Goal: Communication & Community: Ask a question

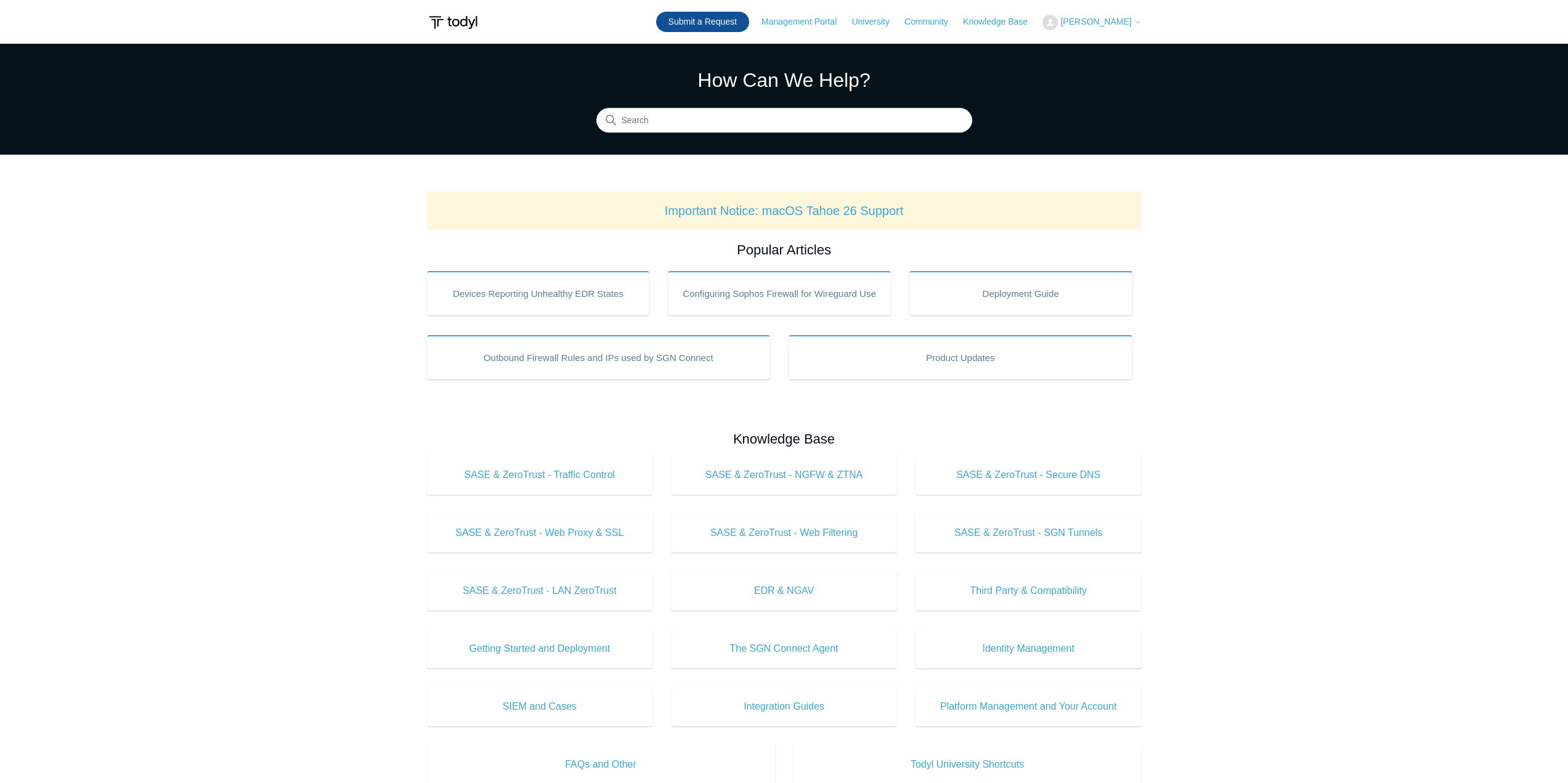
click at [731, 17] on link "Submit a Request" at bounding box center [703, 22] width 93 height 20
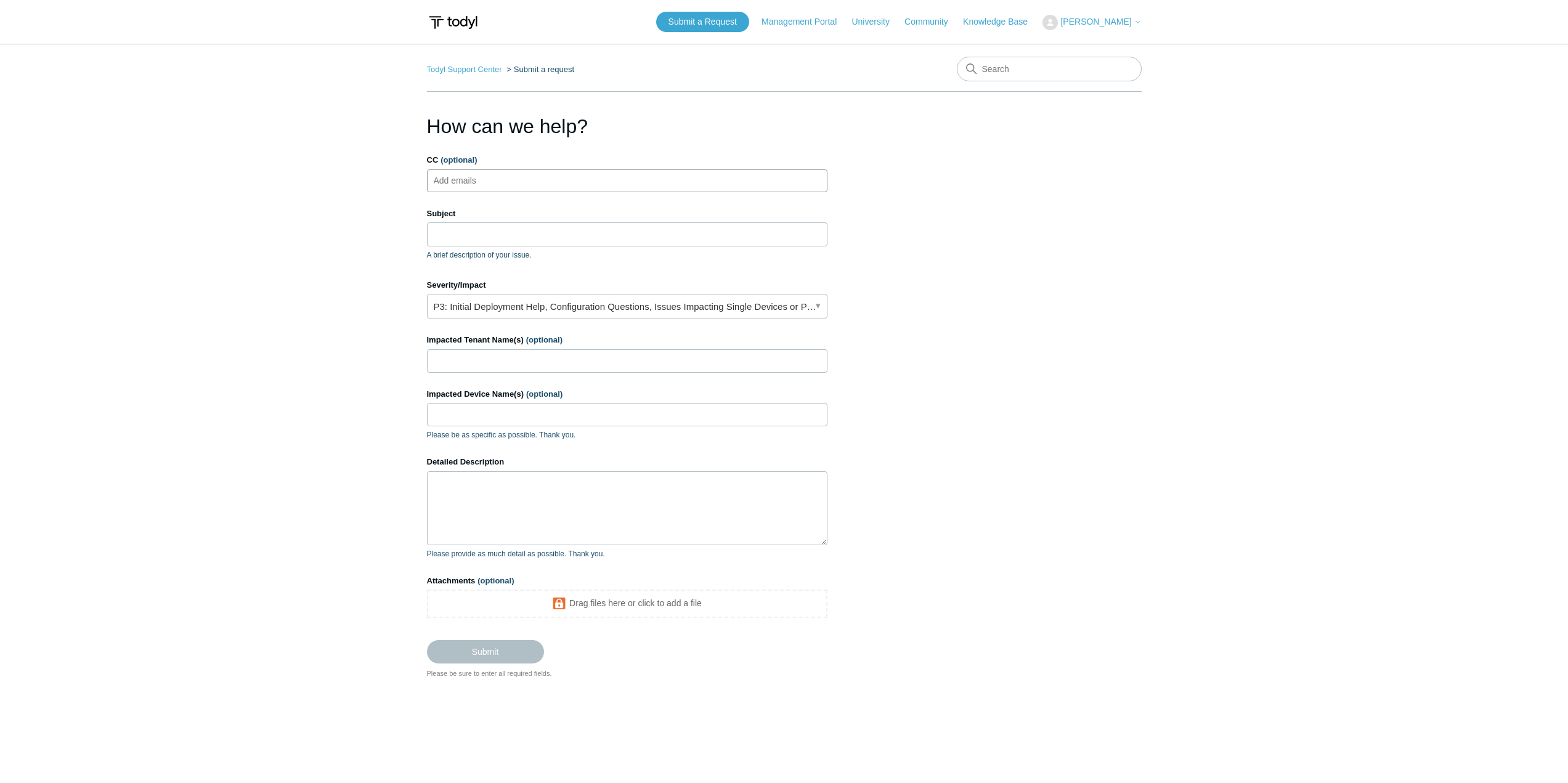
click at [492, 172] on input "CC (optional)" at bounding box center [466, 181] width 73 height 18
type input "bgunay@fcicyber.com"
type input "A"
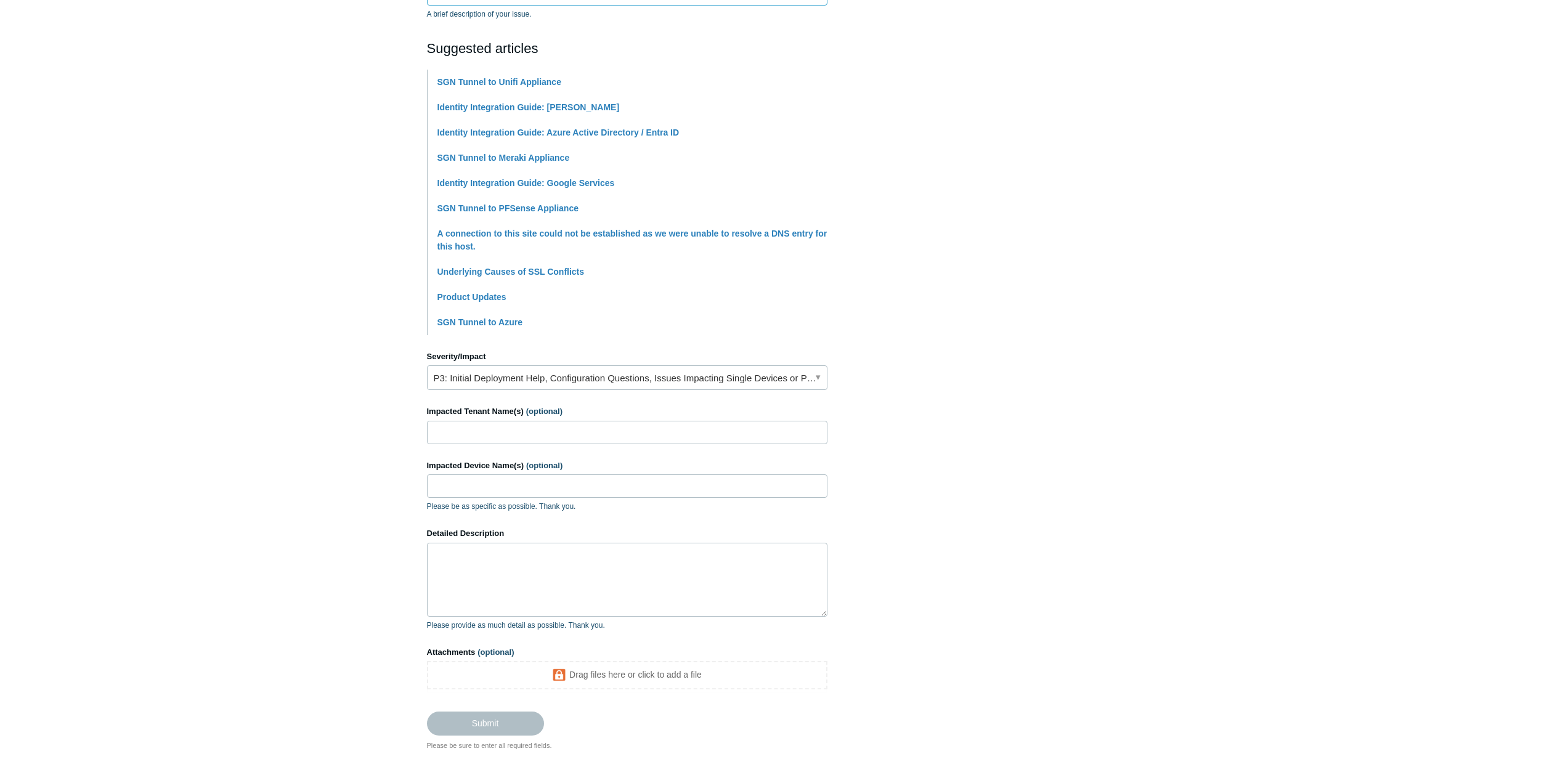
scroll to position [247, 0]
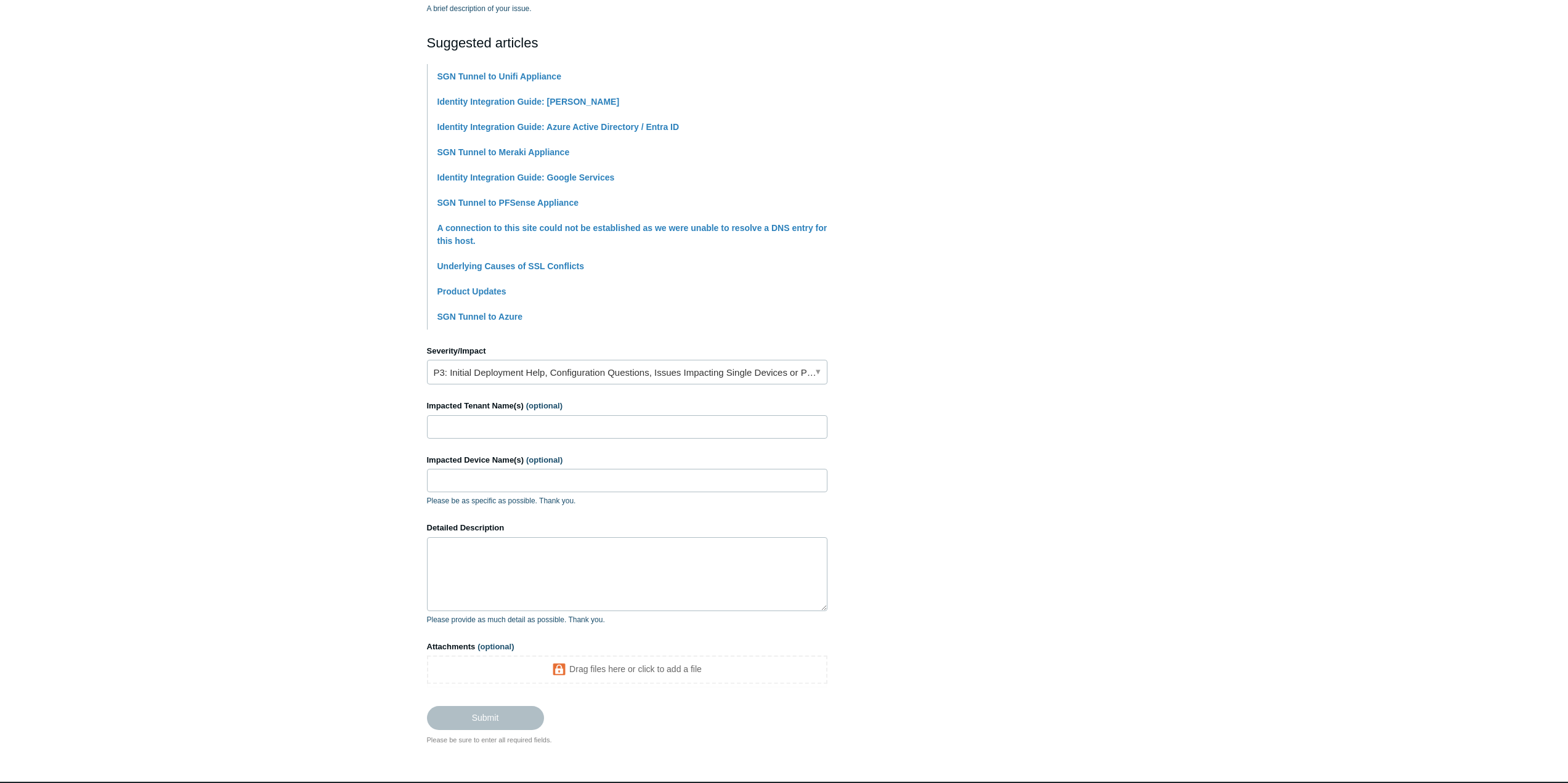
type input "Entra Auth Lifetime Issue"
click at [518, 368] on link "P3: Initial Deployment Help, Configuration Questions, Issues Impacting Single D…" at bounding box center [627, 372] width 401 height 25
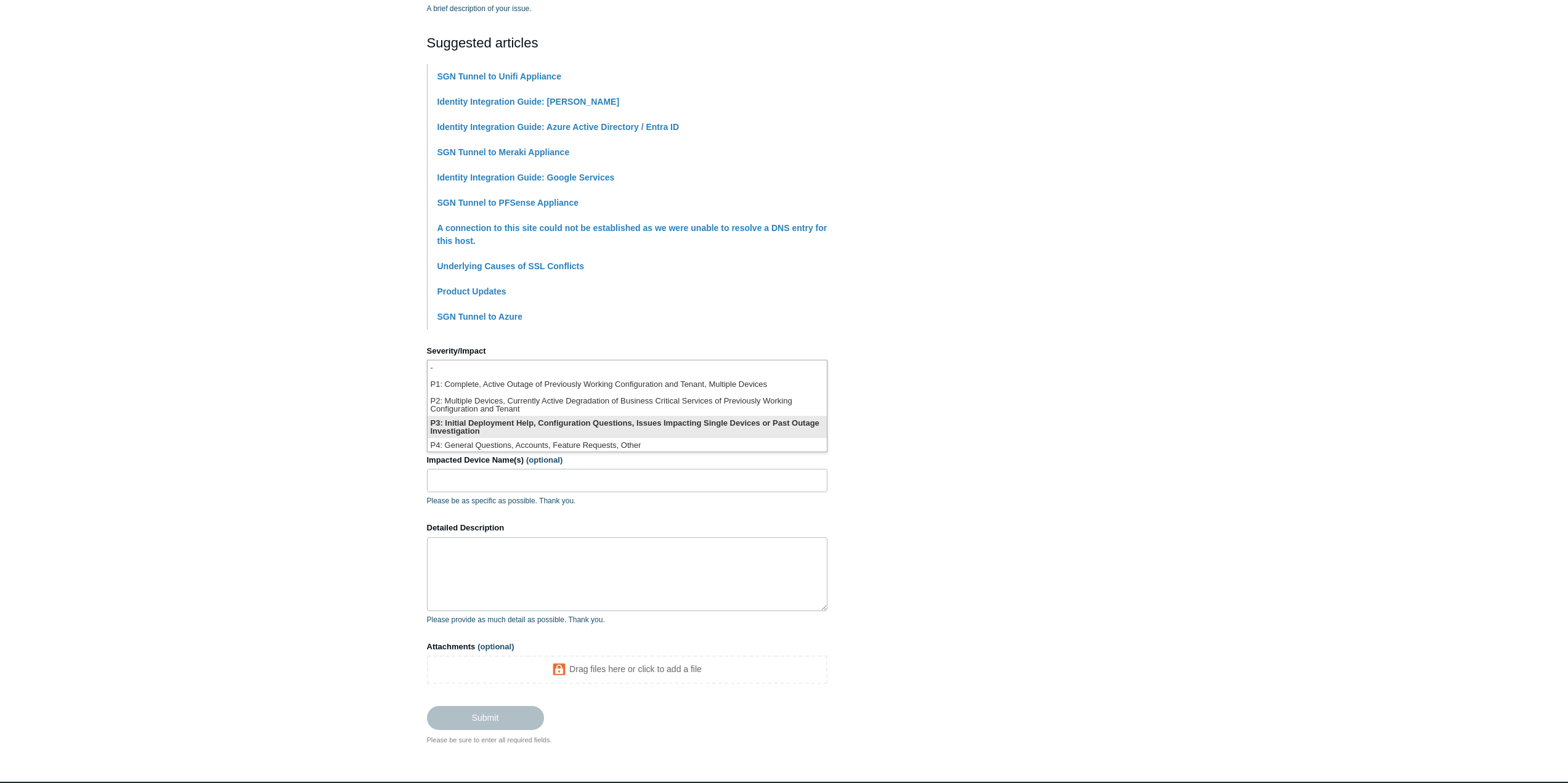
click at [520, 426] on li "P3: Initial Deployment Help, Configuration Questions, Issues Impacting Single D…" at bounding box center [627, 426] width 399 height 22
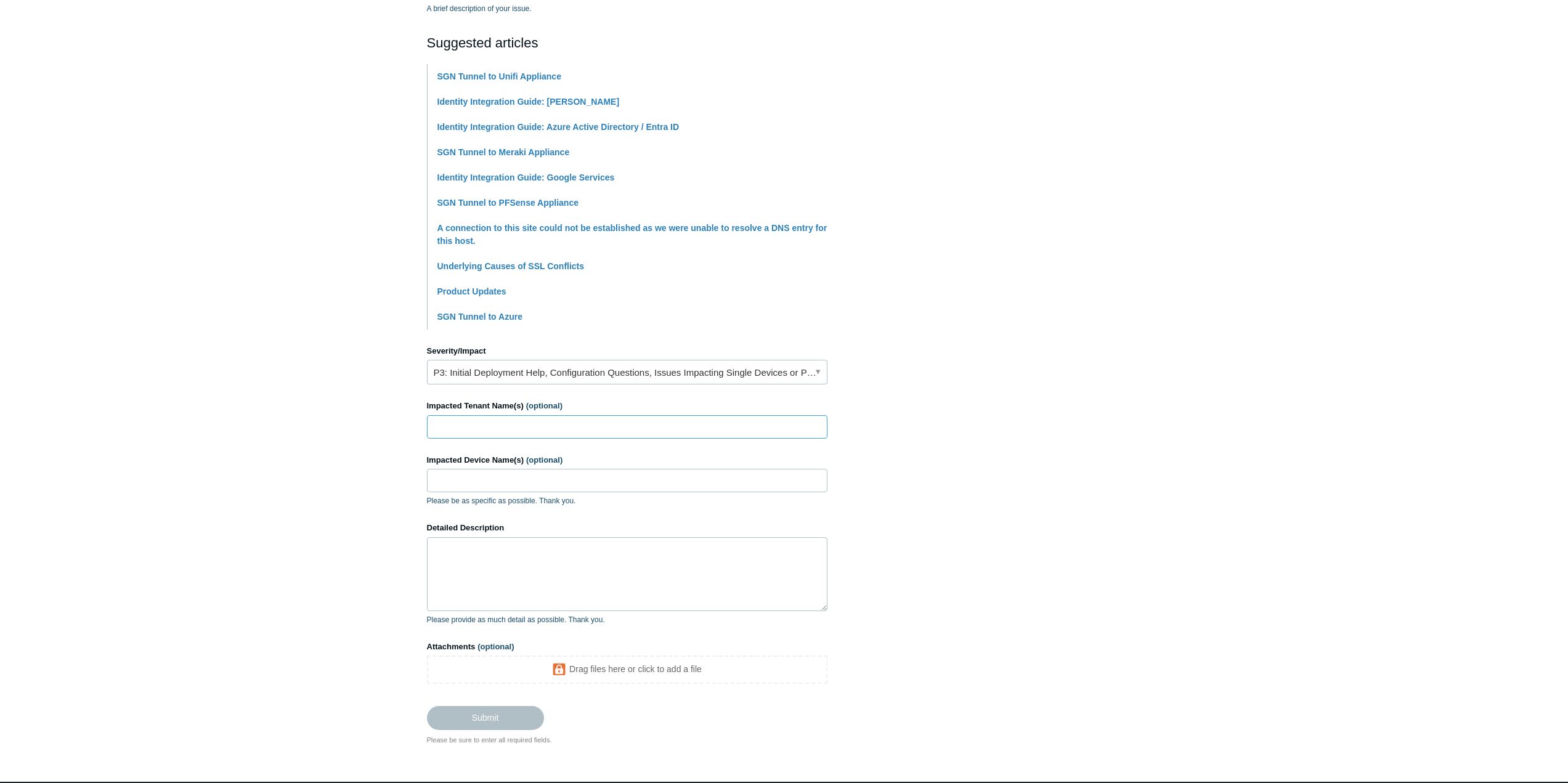
click at [493, 431] on input "Impacted Tenant Name(s) (optional)" at bounding box center [627, 426] width 401 height 23
type input "FCI"
click at [484, 485] on input "Impacted Device Name(s) (optional)" at bounding box center [627, 481] width 401 height 23
click at [367, 481] on main "Todyl Support Center Submit a request How can we help? CC (optional) bgunay@fci…" at bounding box center [784, 271] width 1568 height 947
click at [466, 577] on textarea "Detailed Description" at bounding box center [627, 574] width 401 height 74
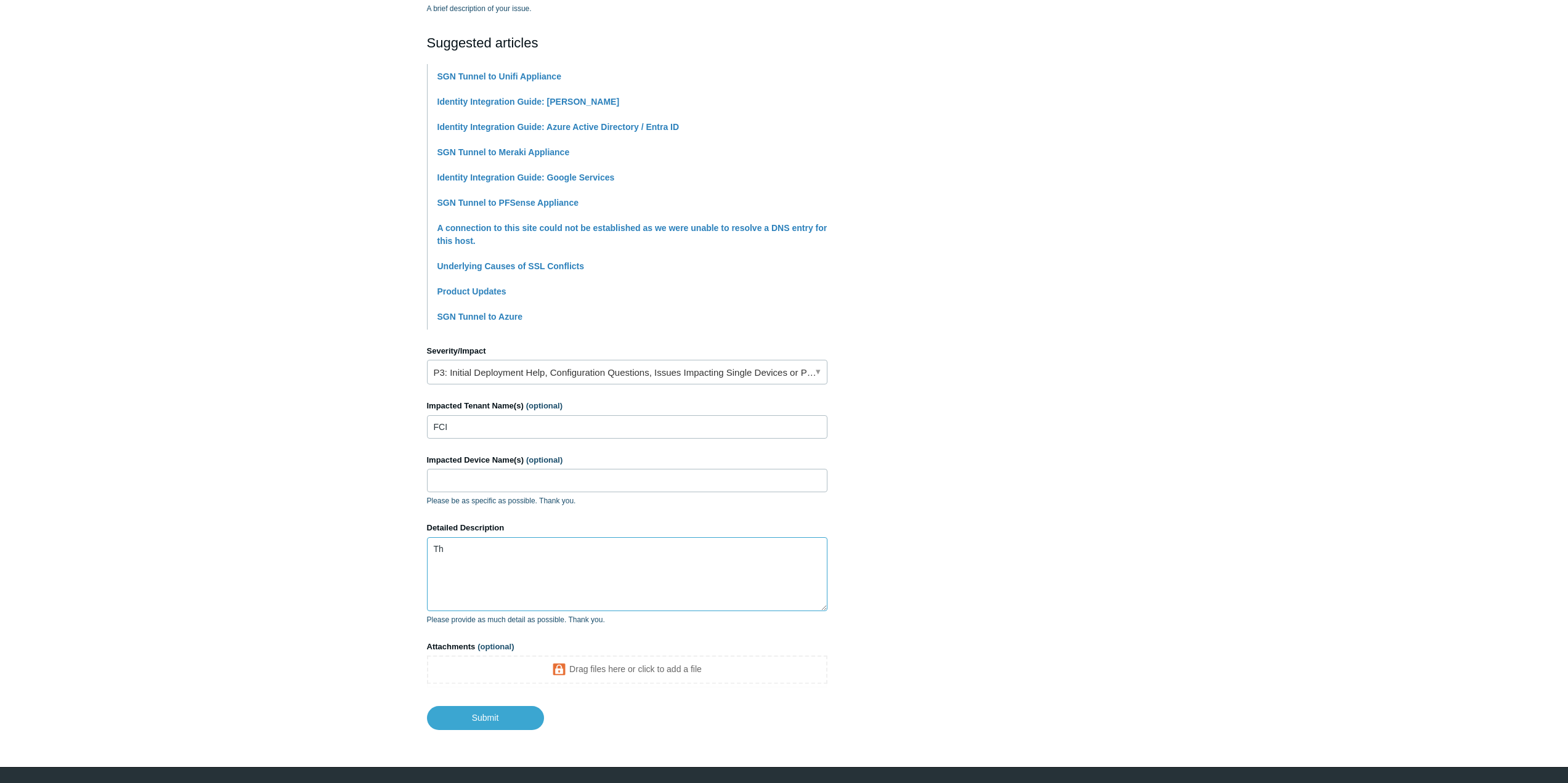
type textarea "T"
type textarea "Configuring Entra auth lifetime does not work. We configure it for 16 hours the…"
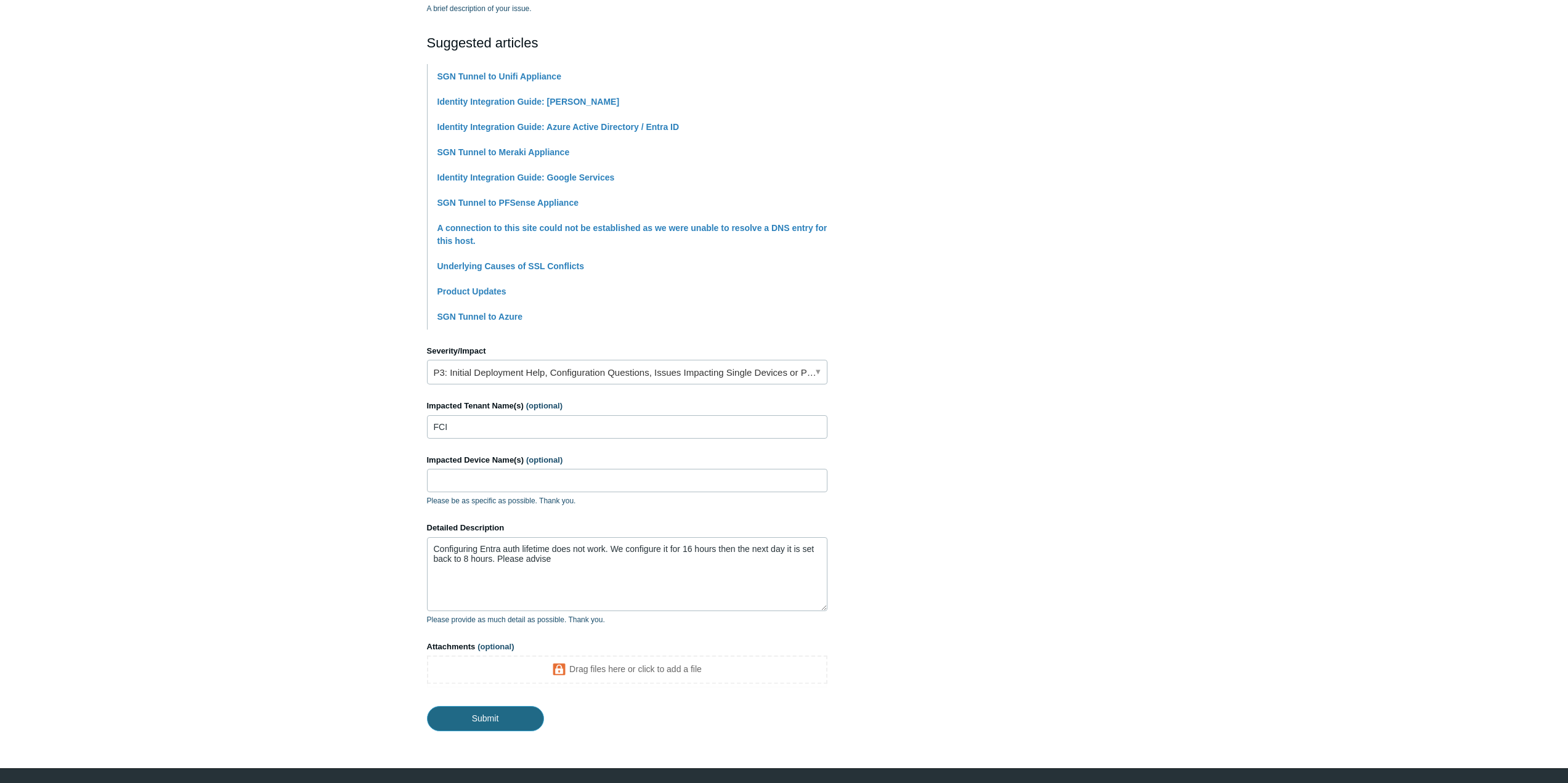
click at [512, 718] on input "Submit" at bounding box center [485, 718] width 117 height 25
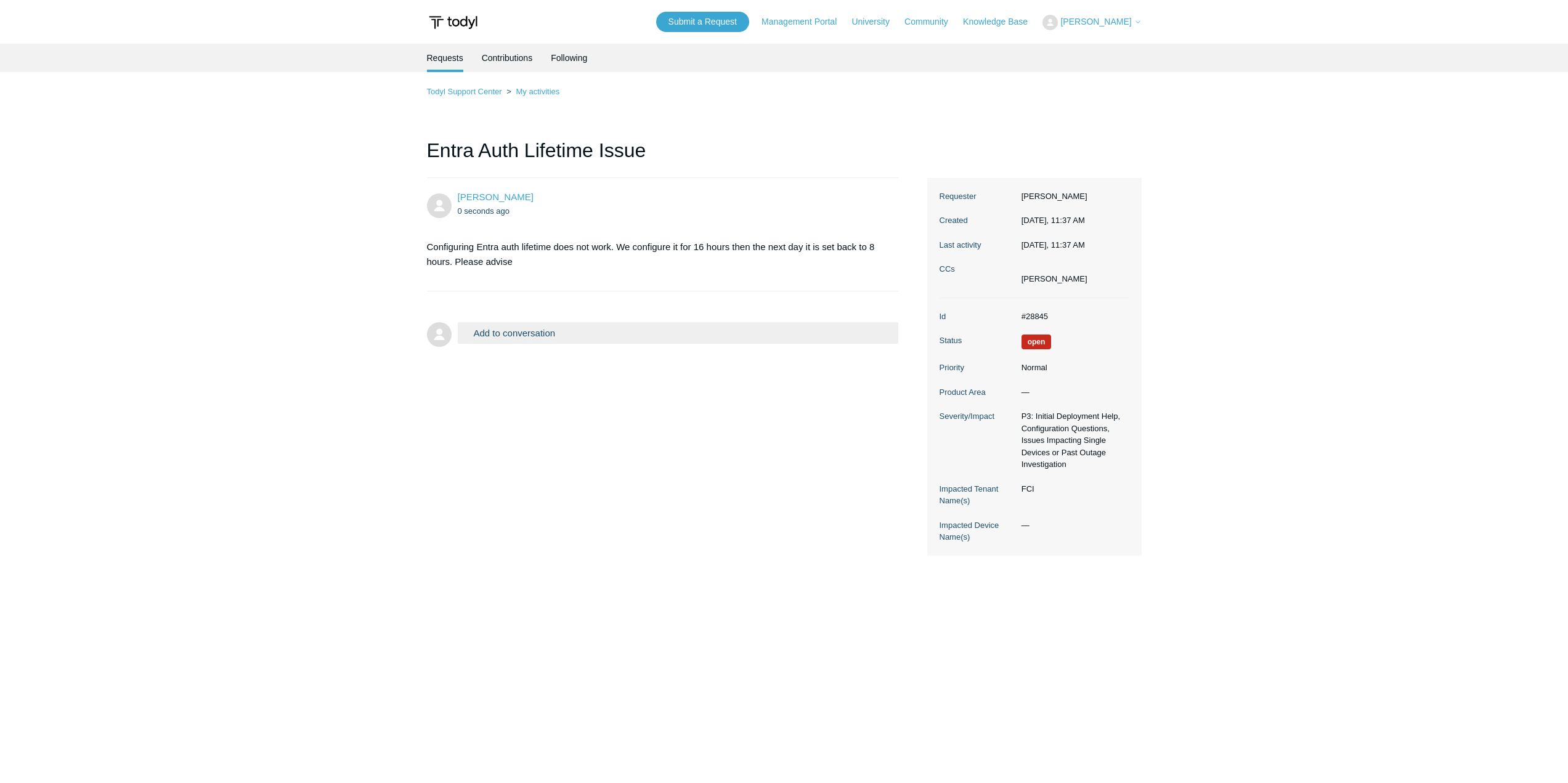
click at [356, 123] on main "Requests Contributions Following Todyl Support Center My activities Entra Auth …" at bounding box center [784, 396] width 1568 height 705
